Goal: Navigation & Orientation: Find specific page/section

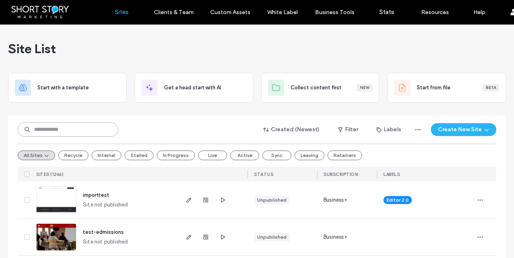
click at [48, 127] on input at bounding box center [68, 129] width 101 height 14
type input "**"
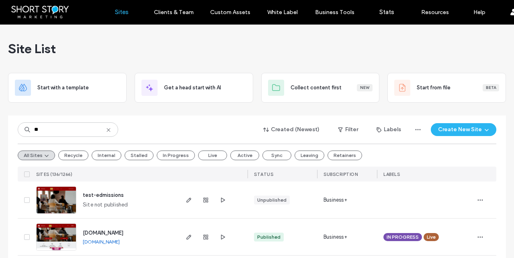
click at [99, 232] on span "www.edmissionsoffice.com" at bounding box center [103, 233] width 41 height 6
